Goal: Task Accomplishment & Management: Complete application form

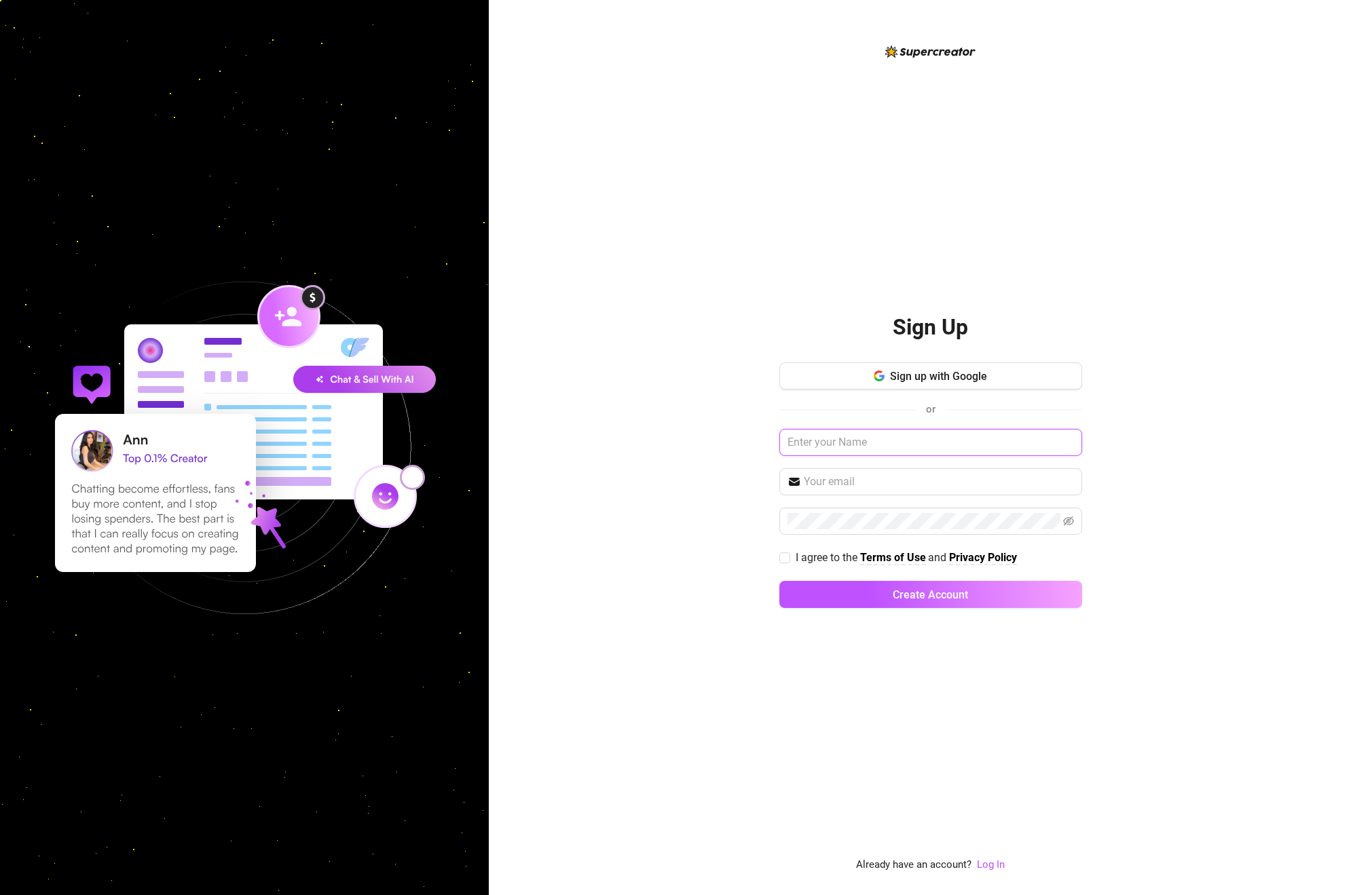
click at [976, 453] on input "text" at bounding box center [930, 442] width 303 height 27
click at [888, 370] on button "Sign up with Google" at bounding box center [930, 376] width 303 height 27
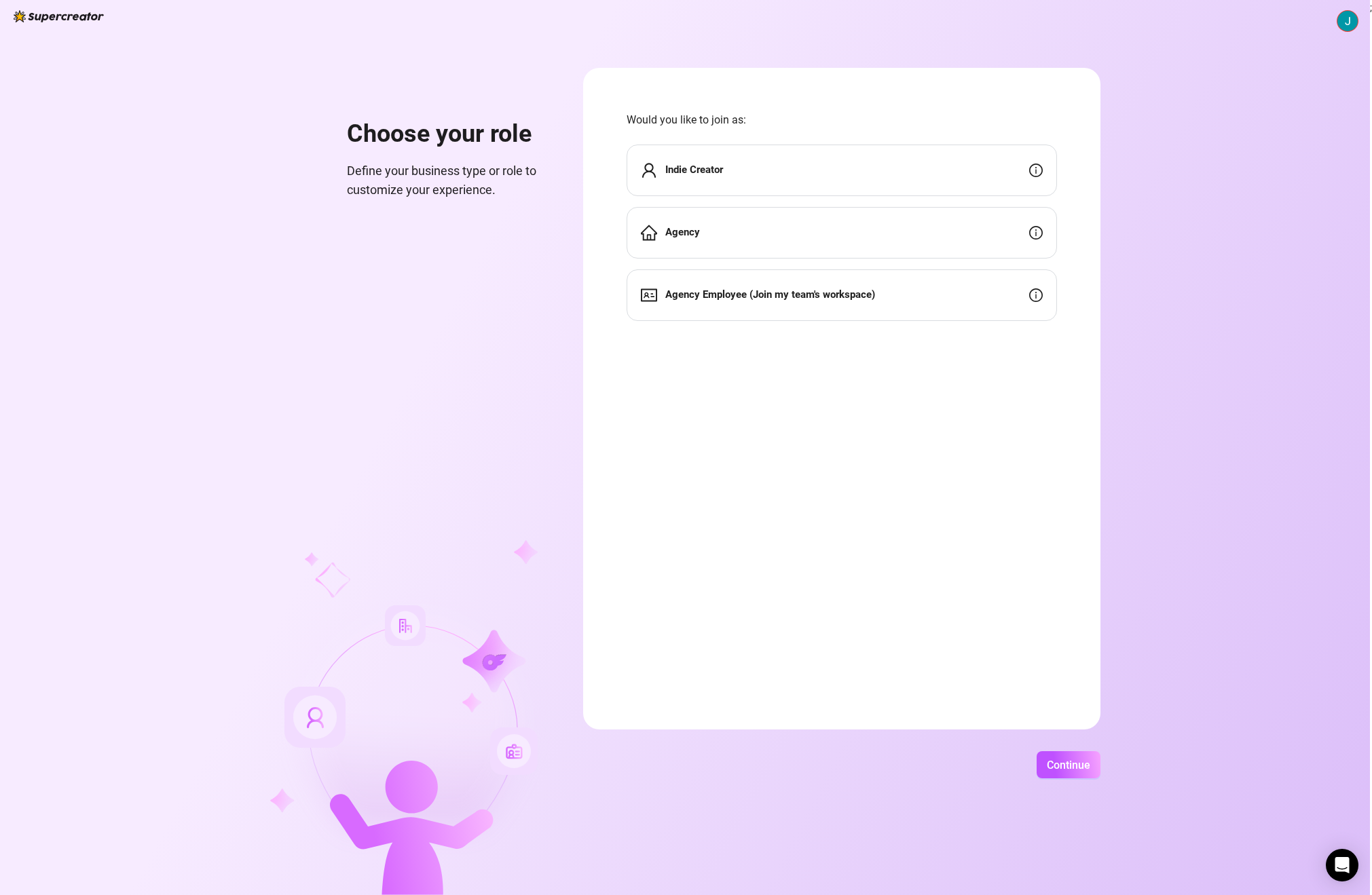
click at [946, 459] on form "Would you like to join as: Indie Creator Agency Agency Employee (Join my team's…" at bounding box center [842, 399] width 517 height 662
click at [871, 237] on div "Agency" at bounding box center [841, 232] width 430 height 51
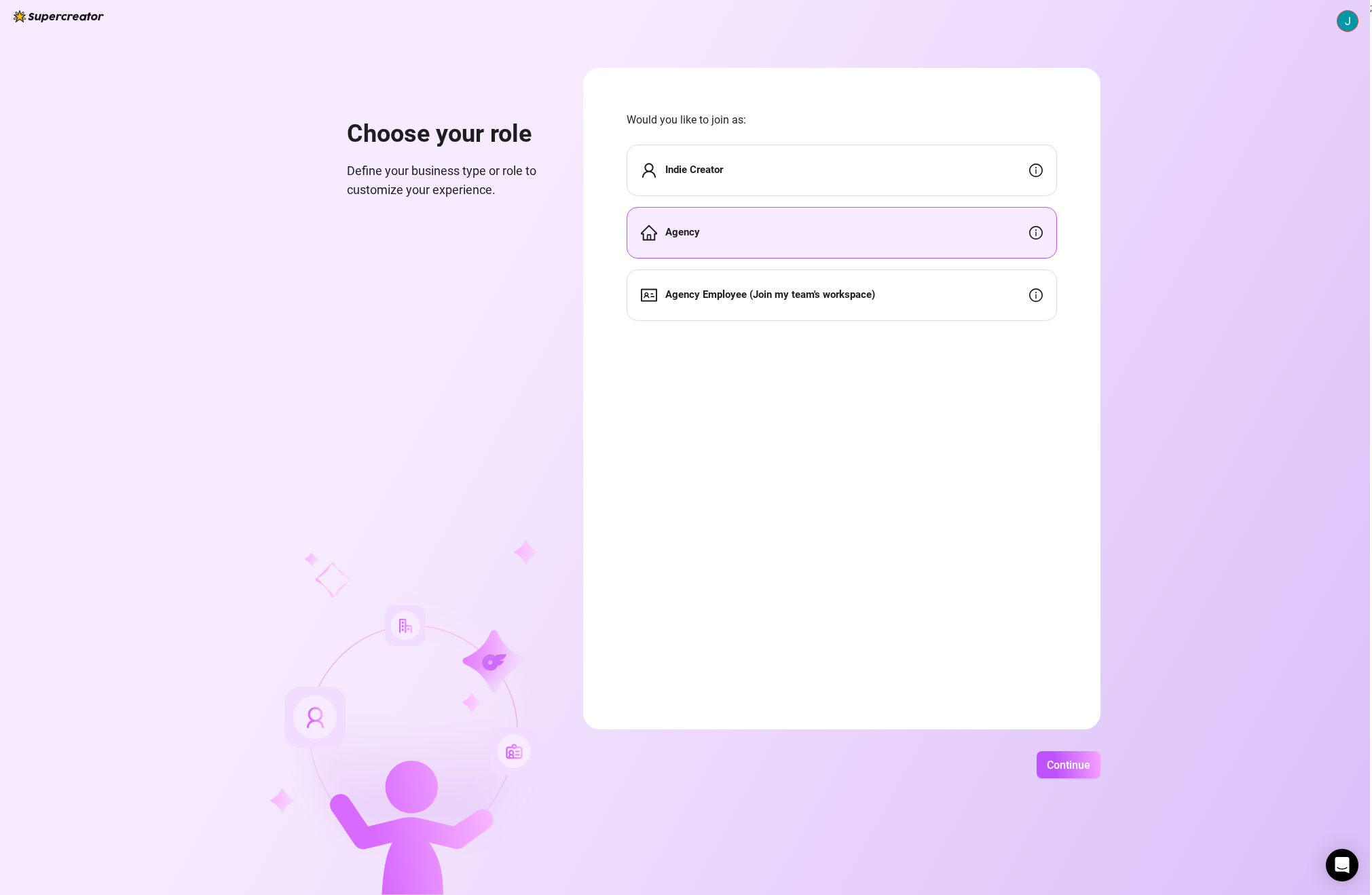
drag, startPoint x: 1062, startPoint y: 764, endPoint x: 1122, endPoint y: 602, distance: 172.8
click at [1062, 765] on span "Continue" at bounding box center [1069, 765] width 44 height 13
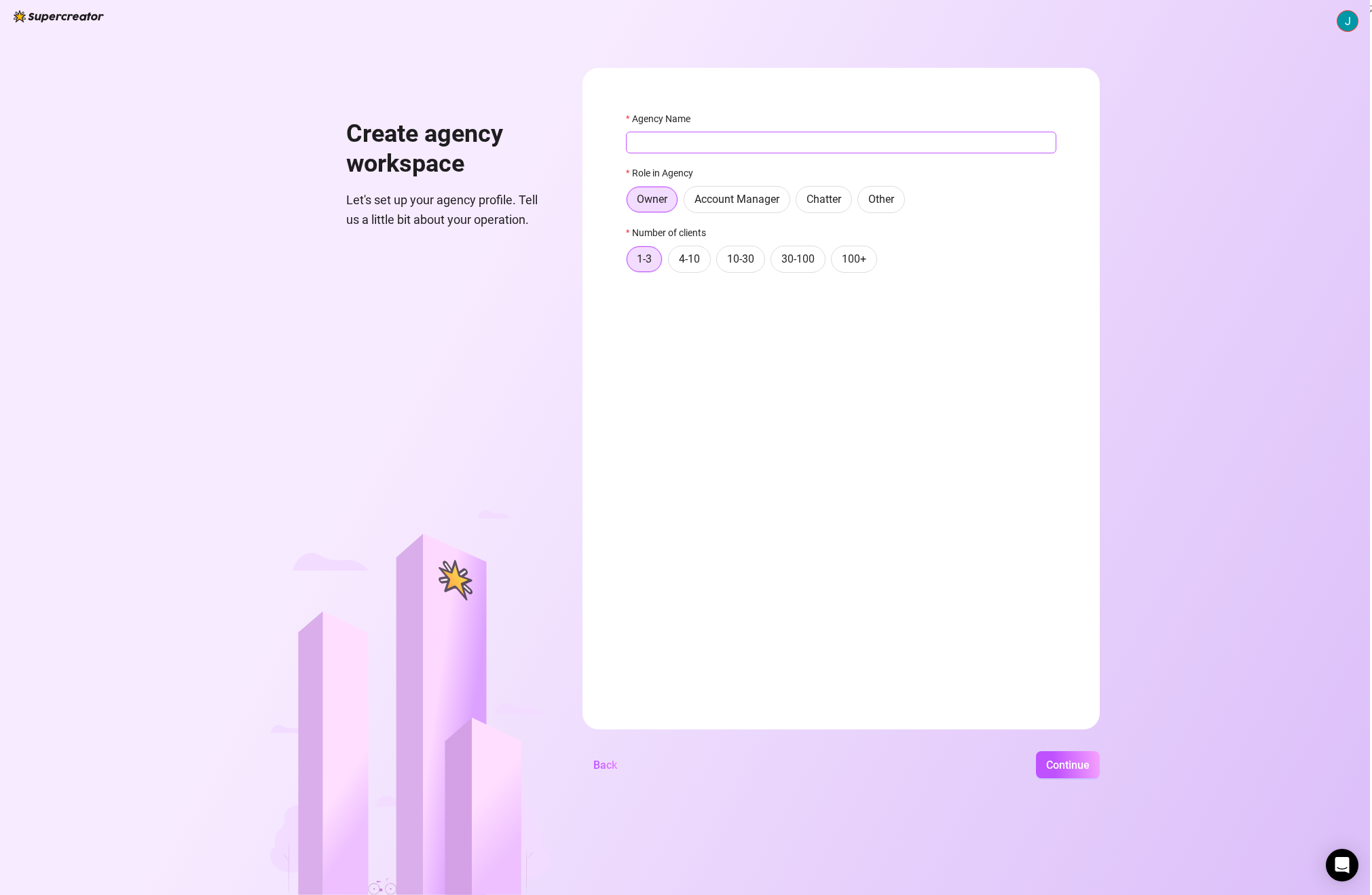
click at [723, 145] on input "Agency Name" at bounding box center [840, 142] width 430 height 22
drag, startPoint x: 718, startPoint y: 147, endPoint x: 619, endPoint y: 144, distance: 99.0
click at [619, 144] on form "Agency Name Cml Role in Agency Owner Account Manager Chatter Other Number of cl…" at bounding box center [841, 399] width 517 height 662
type input "Carped Models"
click at [1070, 768] on span "Continue" at bounding box center [1068, 765] width 44 height 13
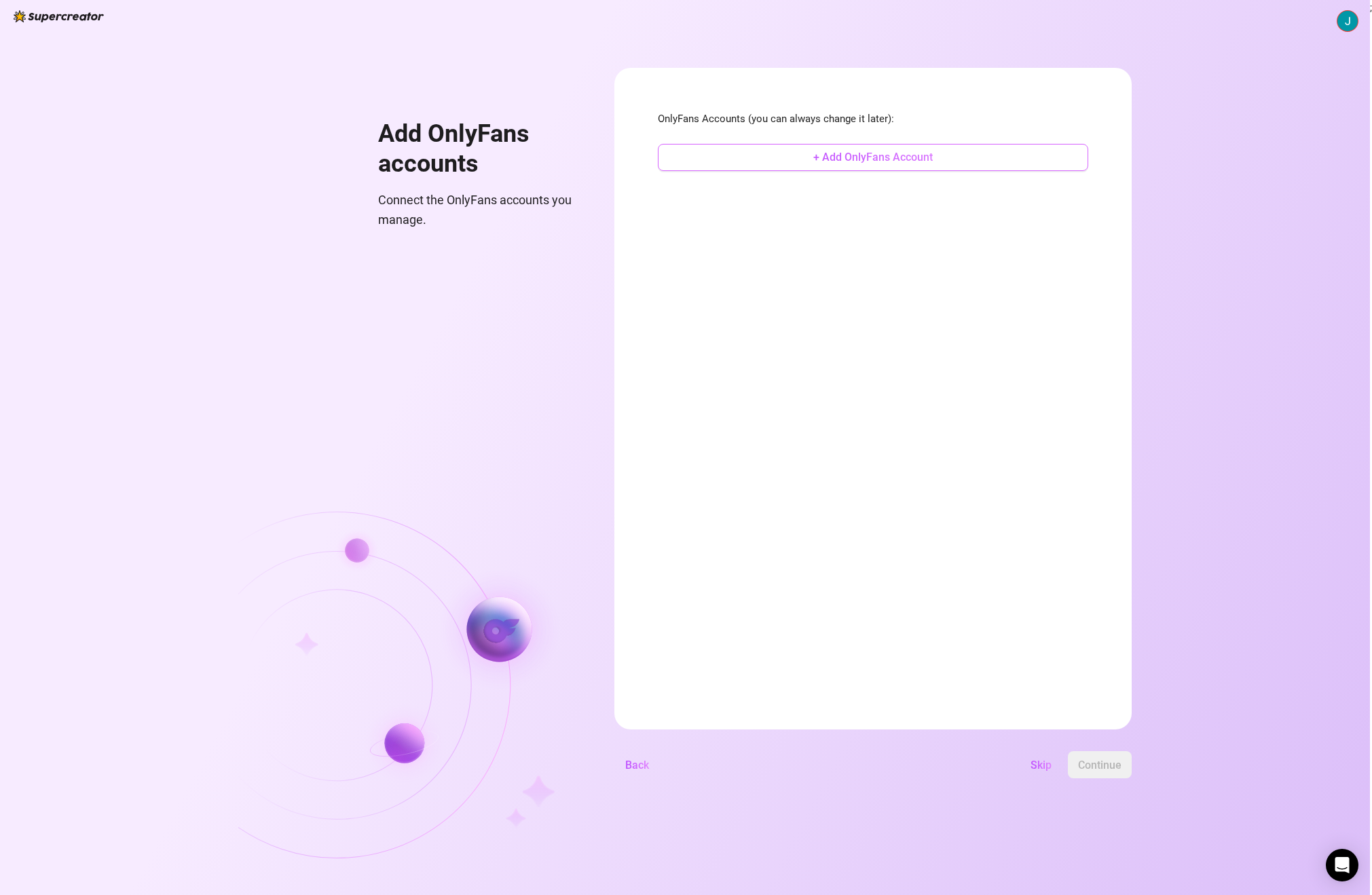
click at [849, 154] on span "+ Add OnlyFans Account" at bounding box center [873, 157] width 119 height 13
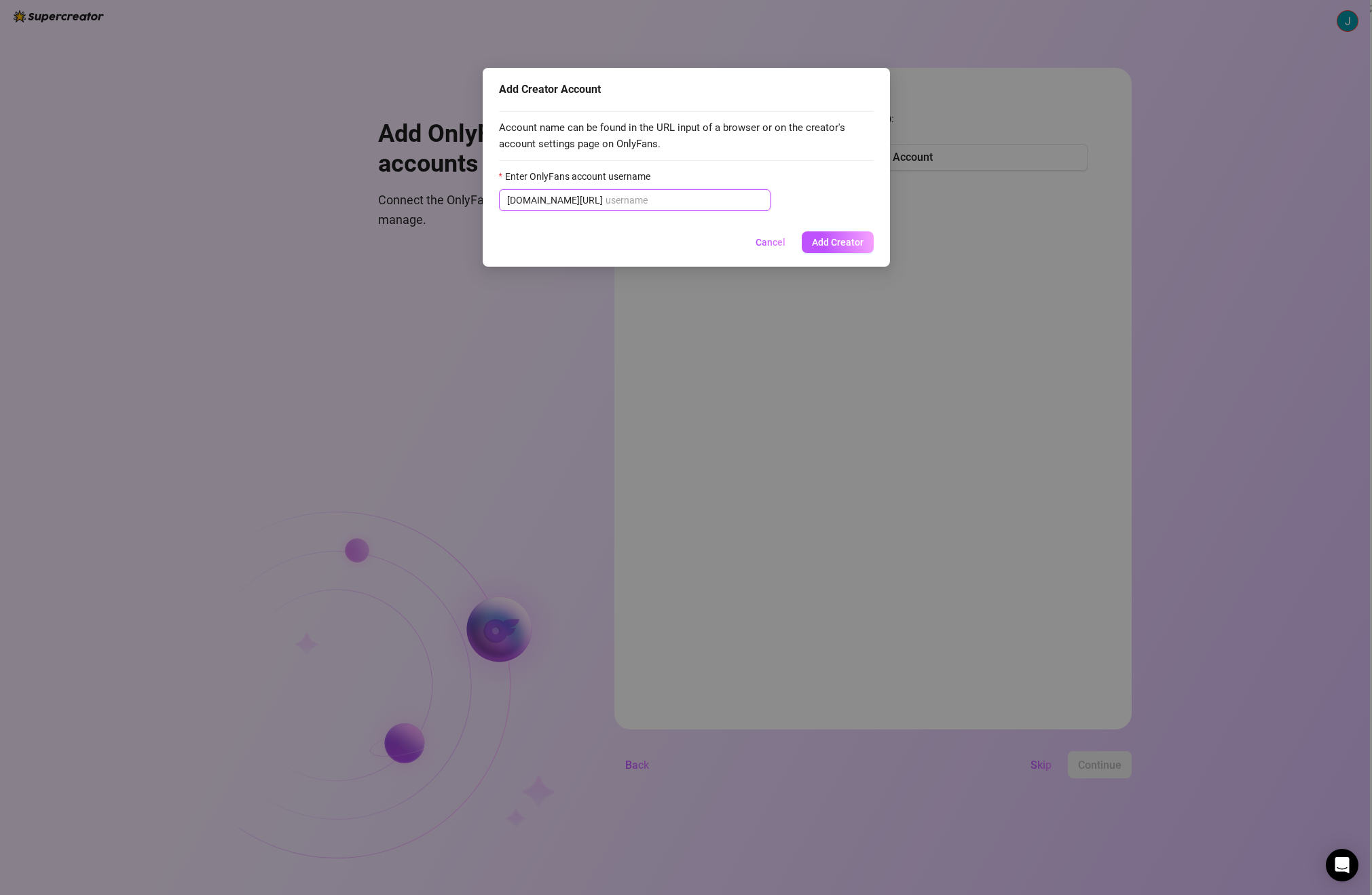
click at [605, 198] on input "Enter OnlyFans account username" at bounding box center [683, 200] width 157 height 15
paste input "eviecutie"
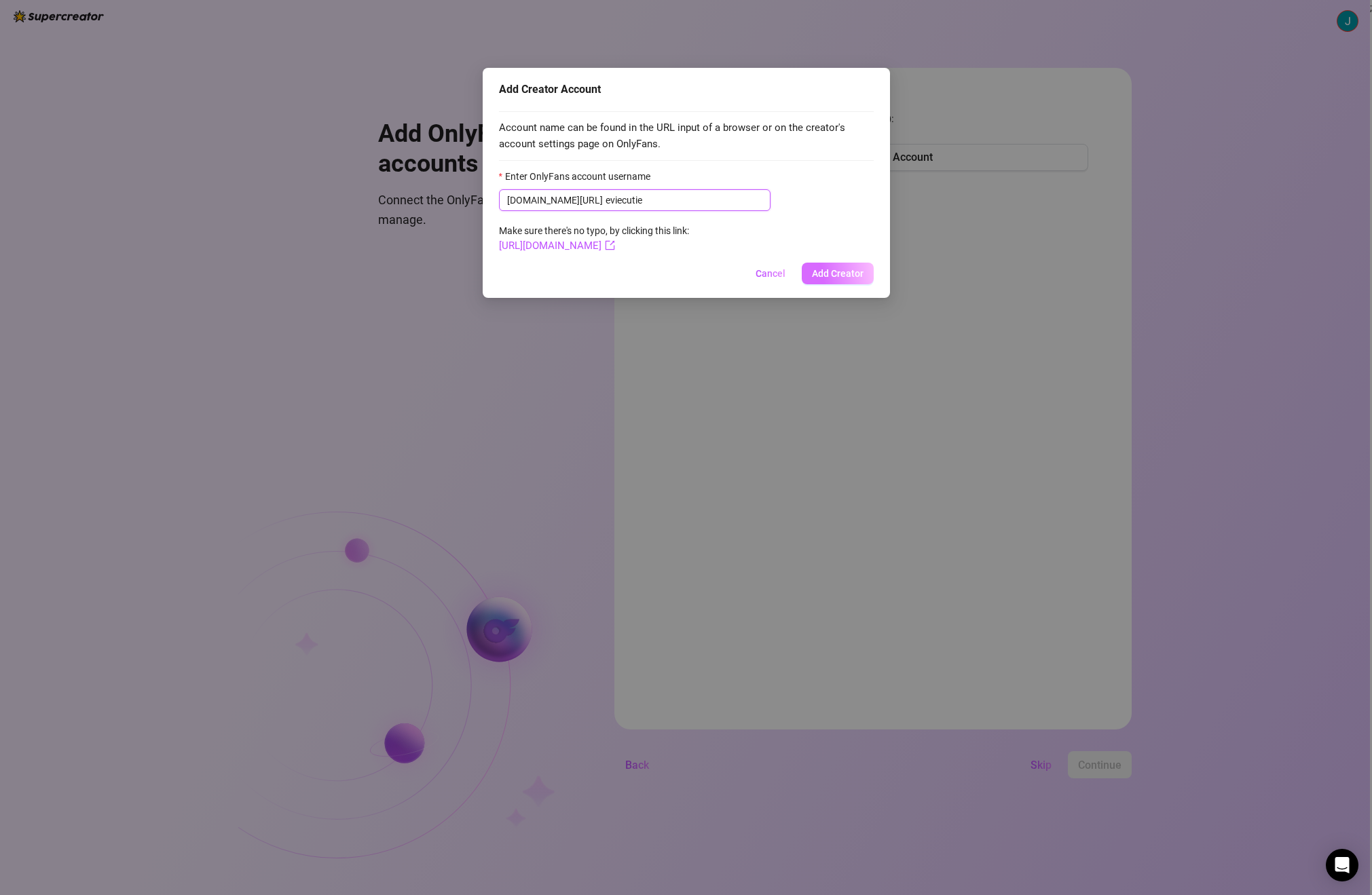
type input "eviecutie"
click at [819, 268] on span "Add Creator" at bounding box center [837, 273] width 51 height 11
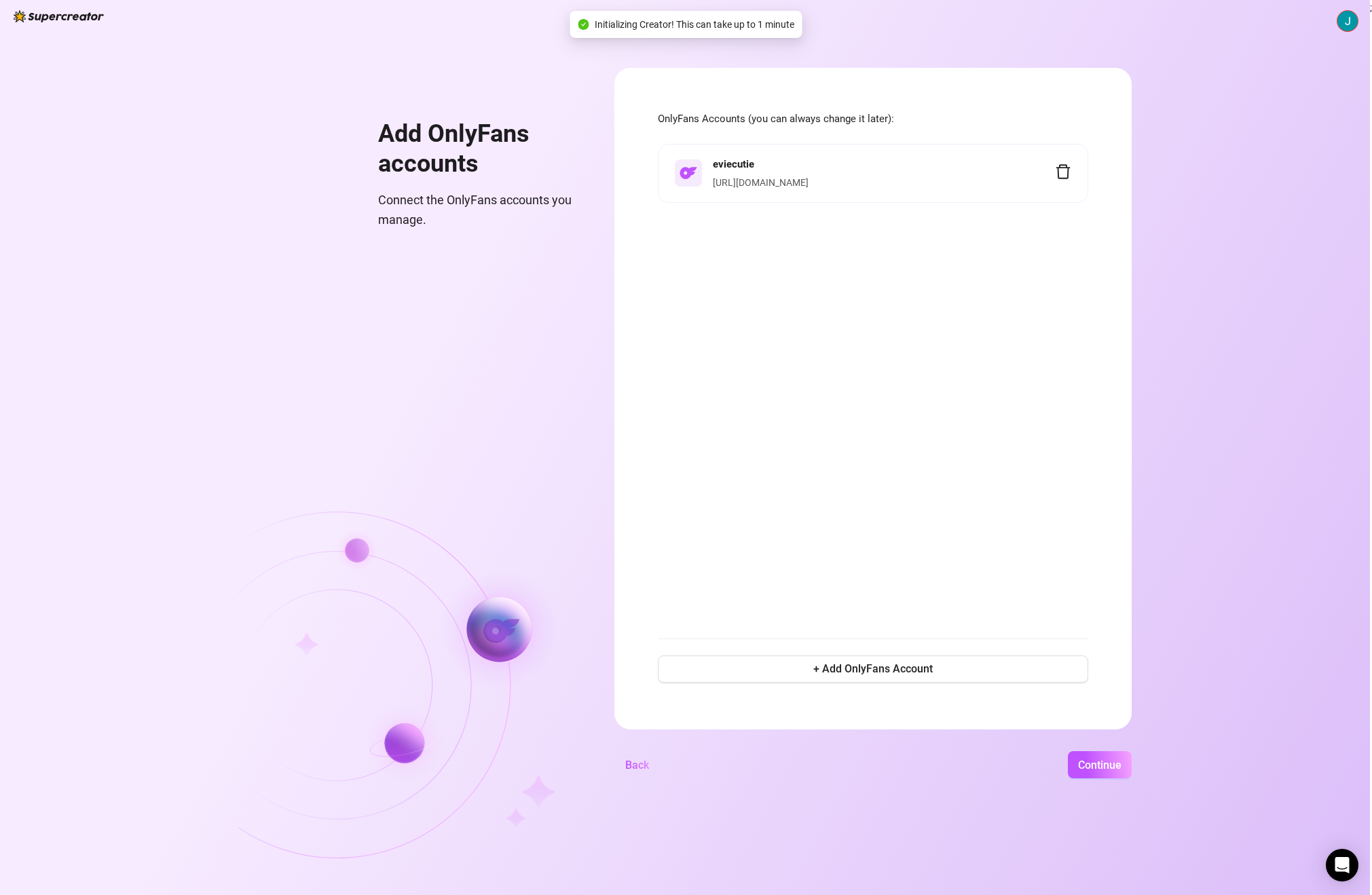
click at [807, 163] on h4 "eviecutie" at bounding box center [883, 164] width 342 height 16
click at [1089, 762] on span "Continue" at bounding box center [1100, 765] width 44 height 13
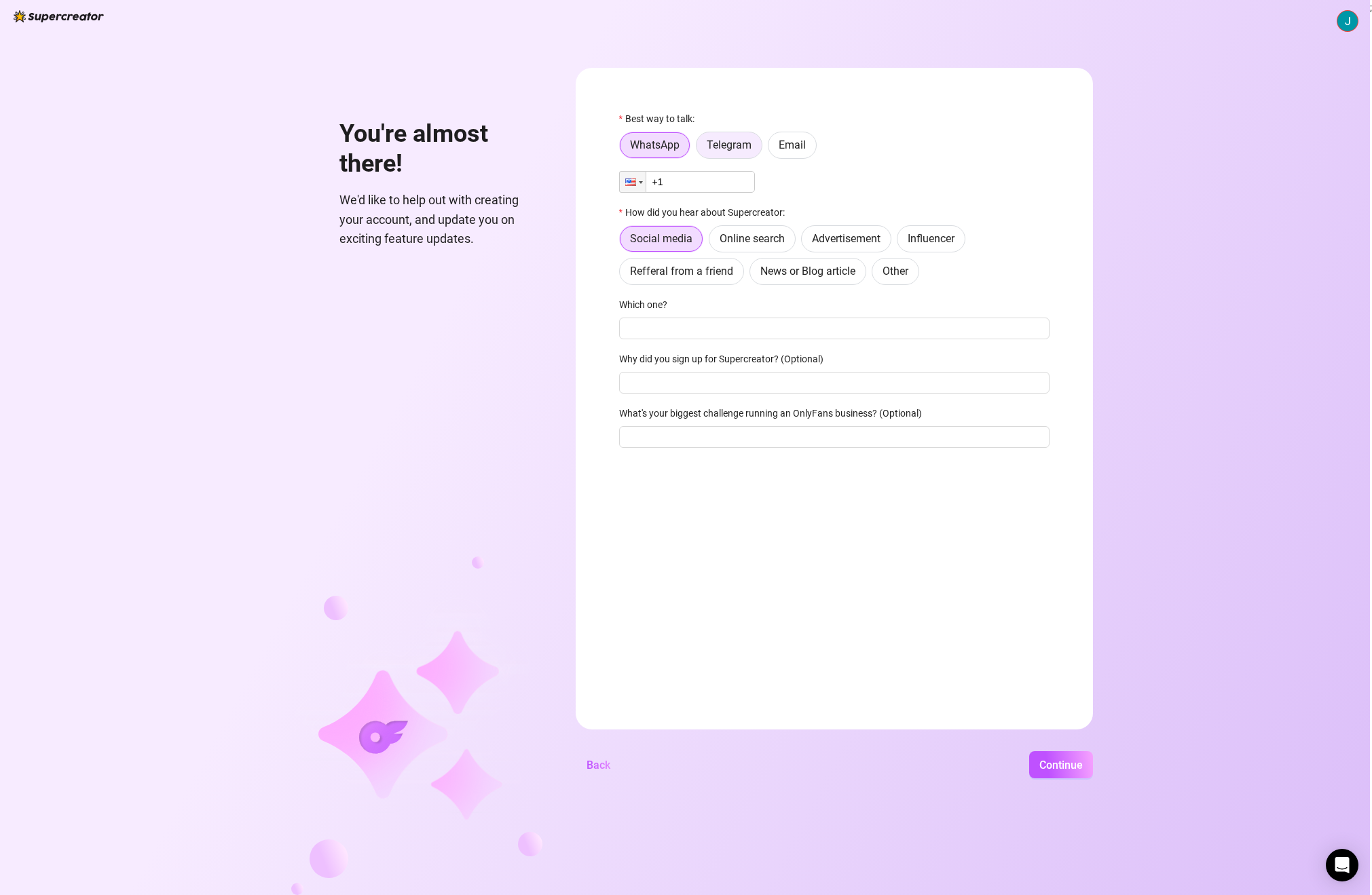
click at [727, 140] on span "Telegram" at bounding box center [730, 145] width 45 height 13
click at [700, 149] on input "Telegram" at bounding box center [700, 149] width 0 height 0
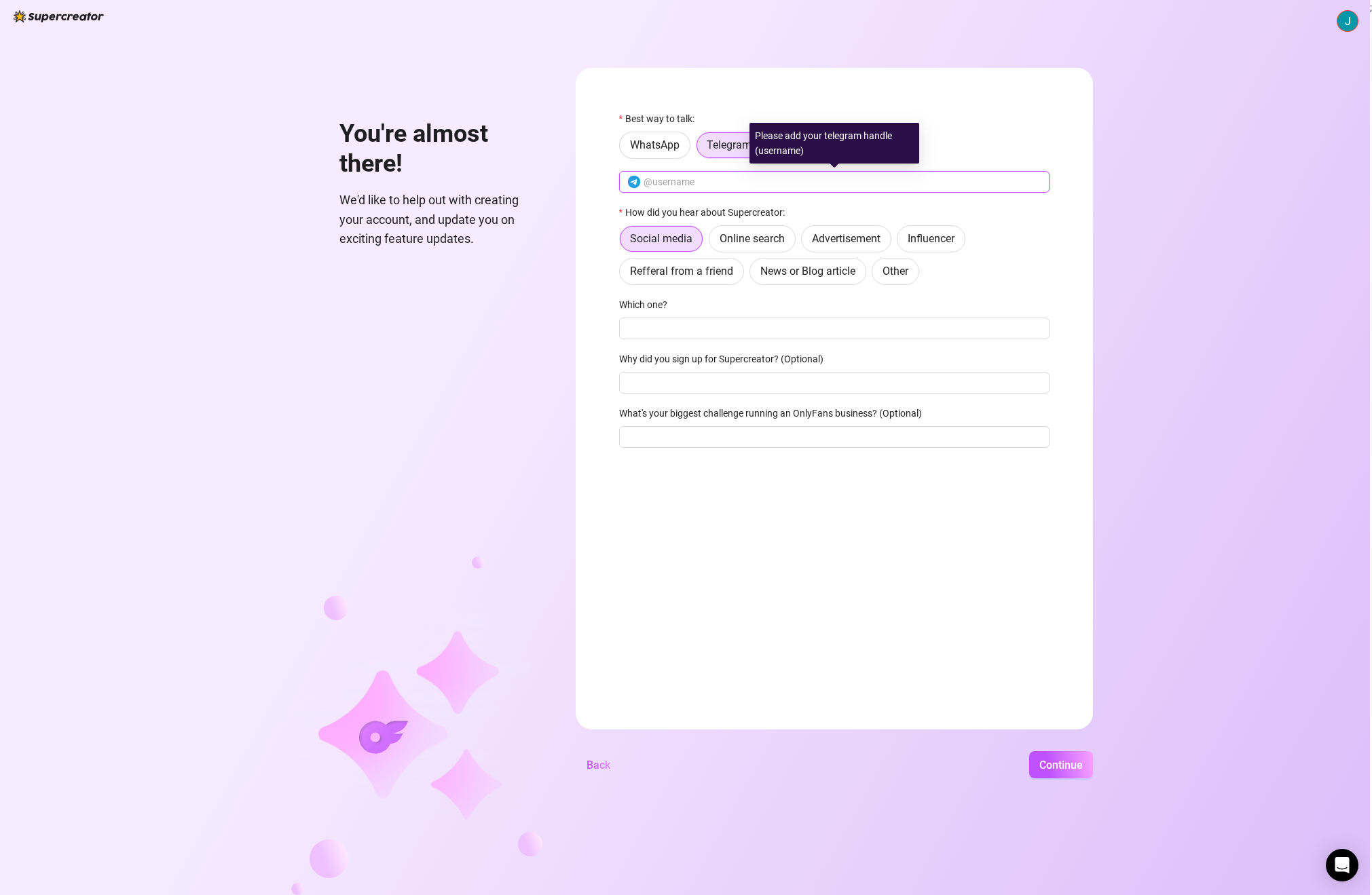
click at [715, 183] on input "text" at bounding box center [843, 181] width 398 height 15
type input "quornhub"
click at [718, 276] on span "Refferal from a friend" at bounding box center [681, 271] width 103 height 13
click at [624, 275] on input "Refferal from a friend" at bounding box center [624, 275] width 0 height 0
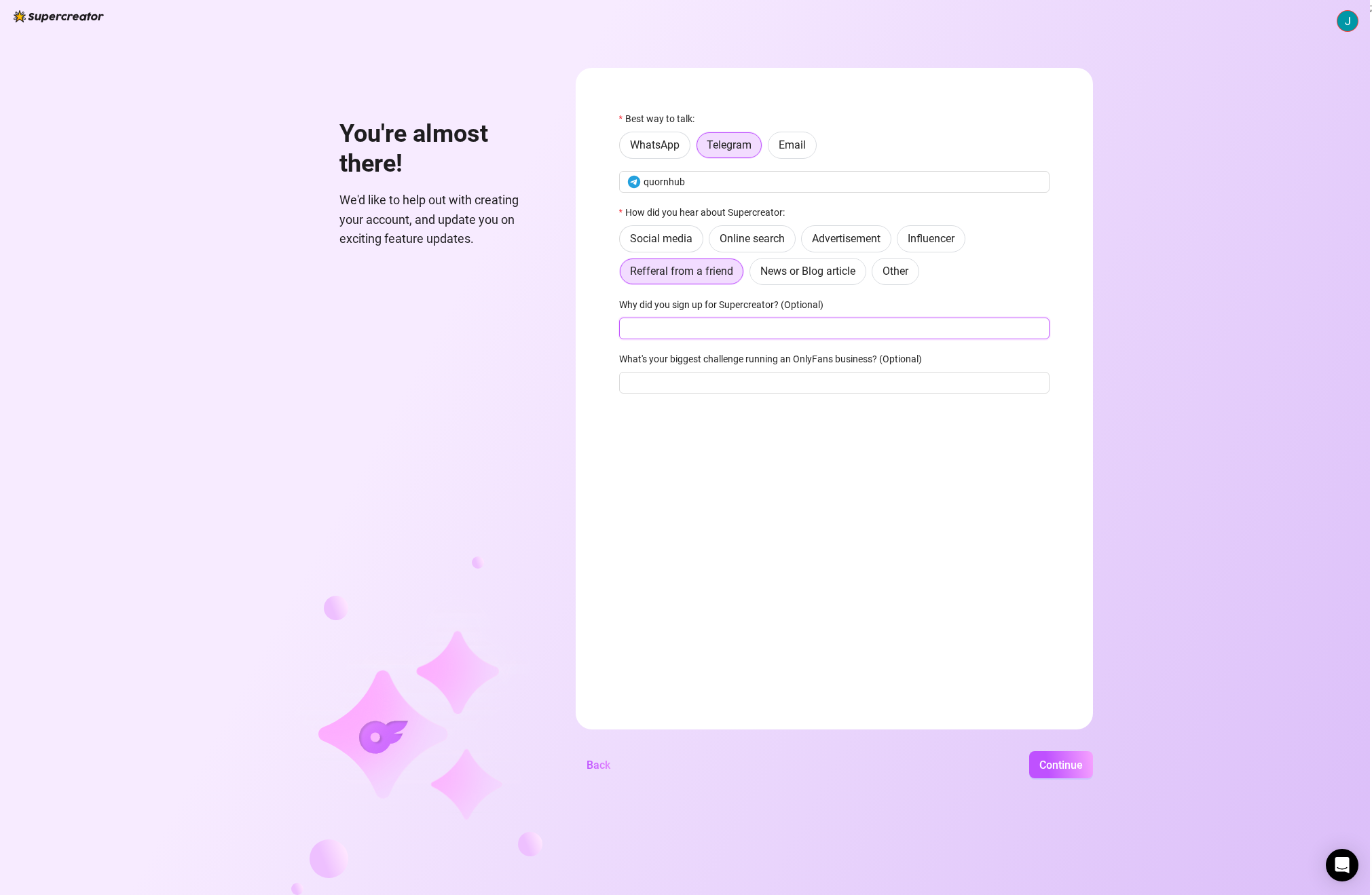
click at [746, 326] on input "Why did you sign up for Supercreator? (Optional)" at bounding box center [834, 328] width 430 height 22
type input "AI Chatting"
click at [773, 386] on input "What's your biggest challenge running an OnlyFans business? (Optional)" at bounding box center [834, 383] width 430 height 22
type input "Chatting"
click at [1057, 771] on span "Continue" at bounding box center [1061, 765] width 44 height 13
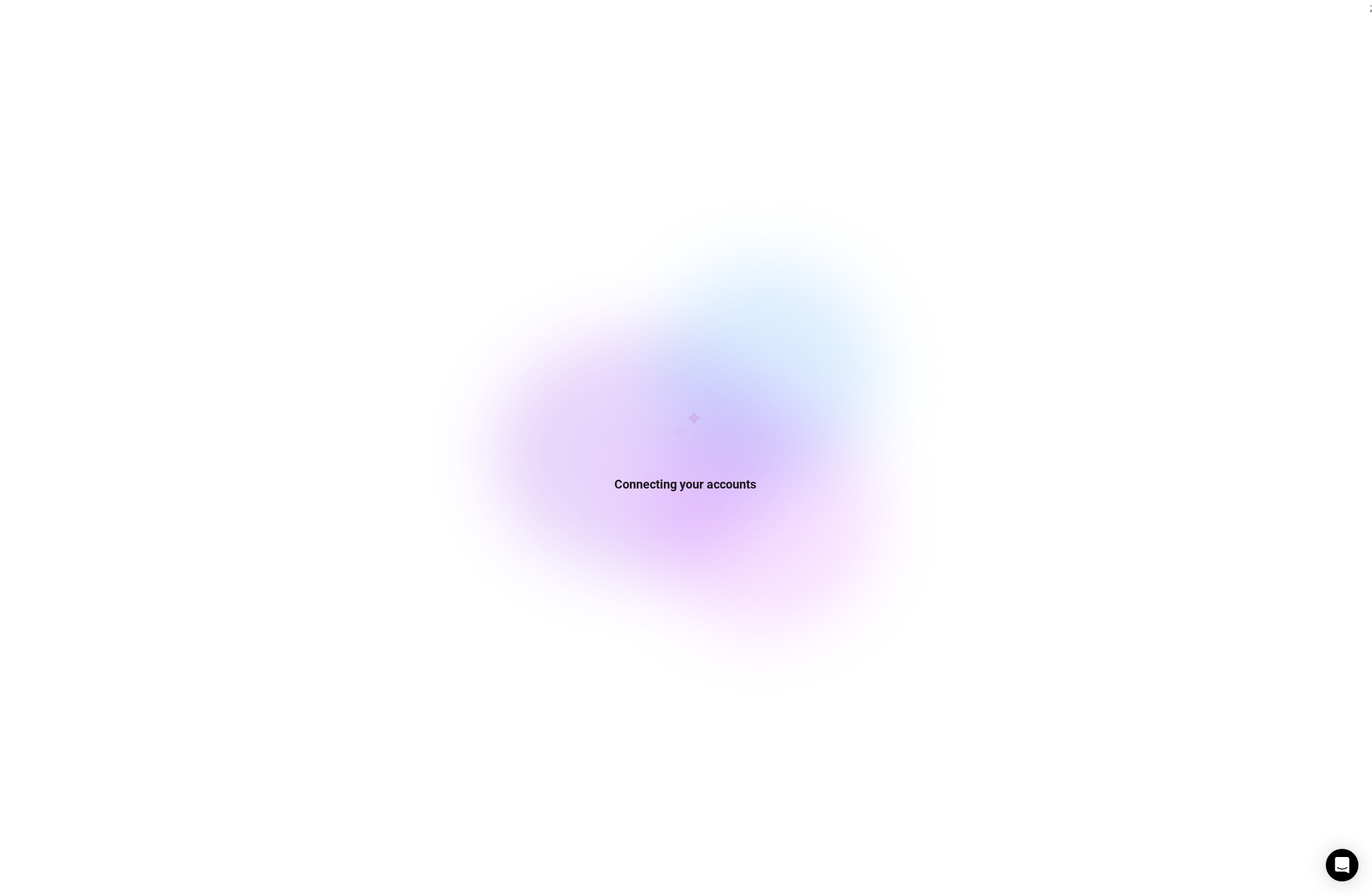
click at [1249, 294] on div "Connecting your accounts" at bounding box center [685, 447] width 1370 height 895
click at [696, 187] on div "We're done! Your account is ready." at bounding box center [685, 447] width 1370 height 895
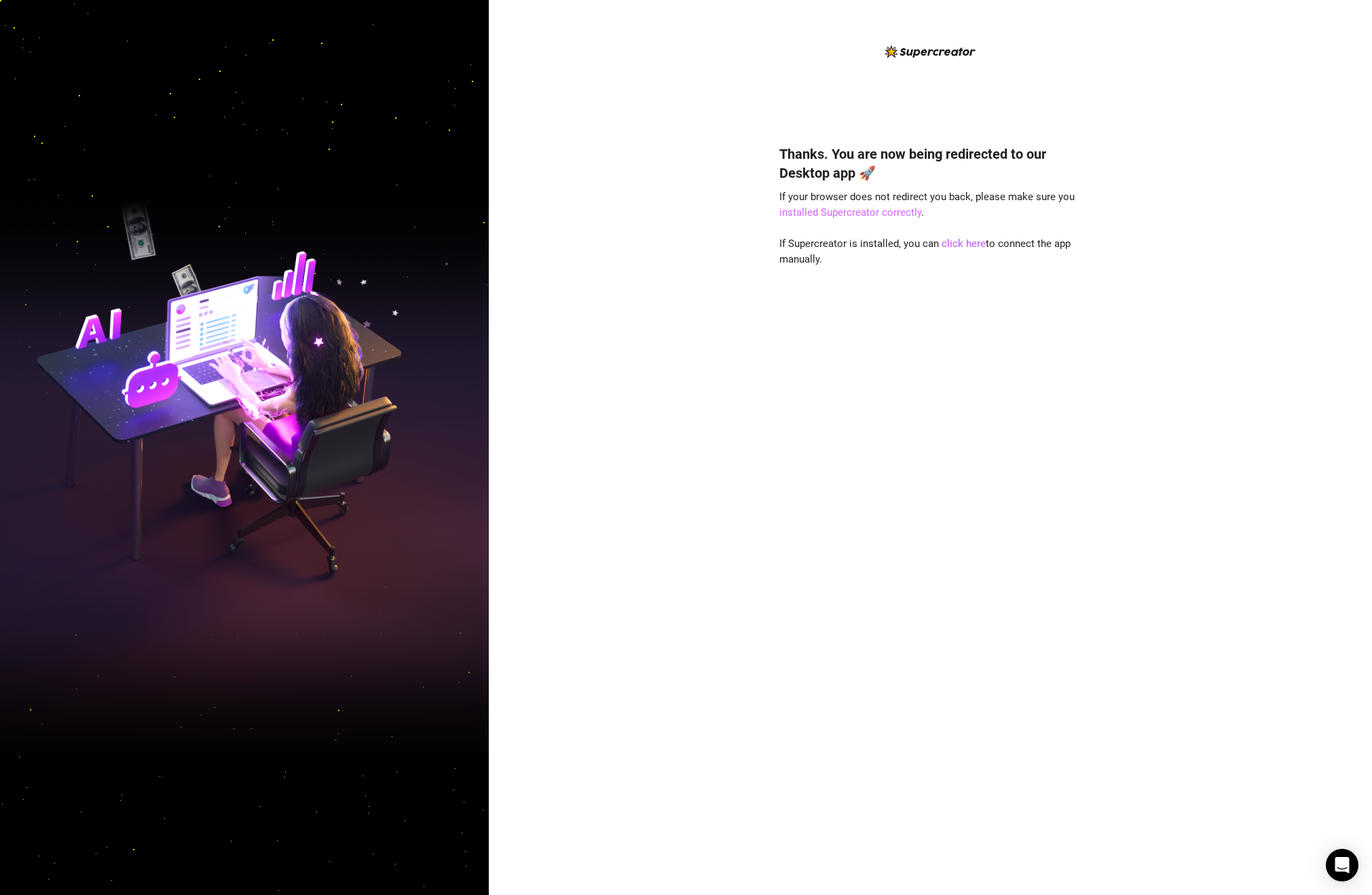
click at [906, 210] on link "installed Supercreator correctly" at bounding box center [850, 212] width 142 height 12
click at [968, 249] on link "click here" at bounding box center [963, 243] width 44 height 12
click at [965, 241] on link "click here" at bounding box center [963, 243] width 44 height 12
